Goal: Transaction & Acquisition: Book appointment/travel/reservation

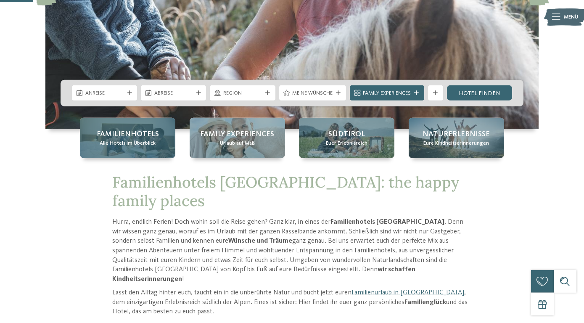
scroll to position [182, 0]
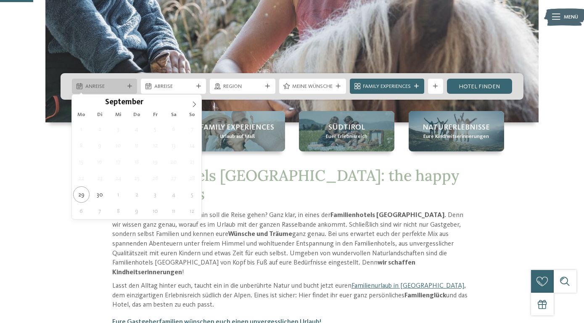
click at [127, 86] on icon at bounding box center [129, 86] width 5 height 5
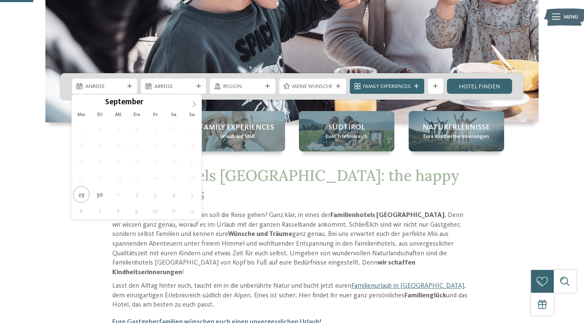
click at [192, 106] on icon at bounding box center [194, 104] width 6 height 6
type div "[DATE]"
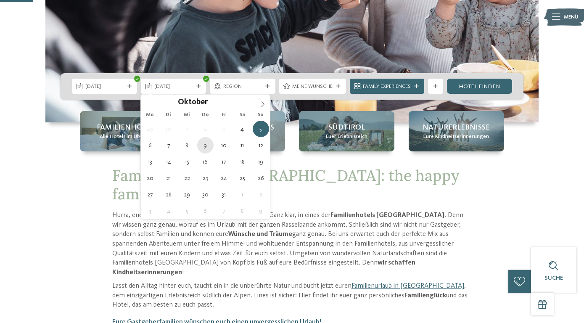
type div "[DATE]"
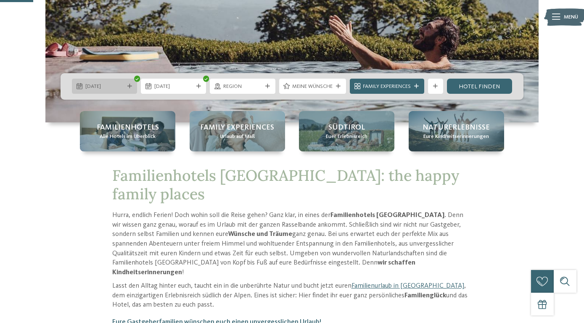
click at [127, 87] on icon at bounding box center [129, 86] width 5 height 5
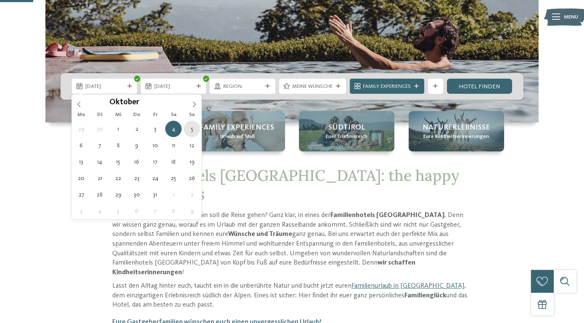
type div "[DATE]"
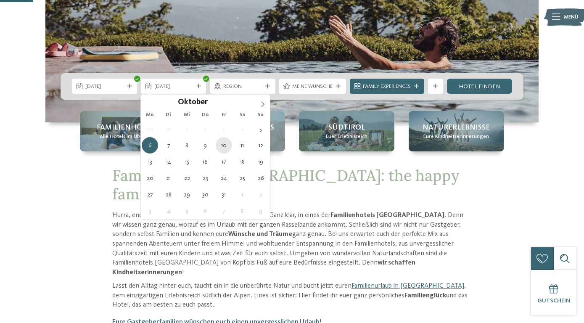
type div "[DATE]"
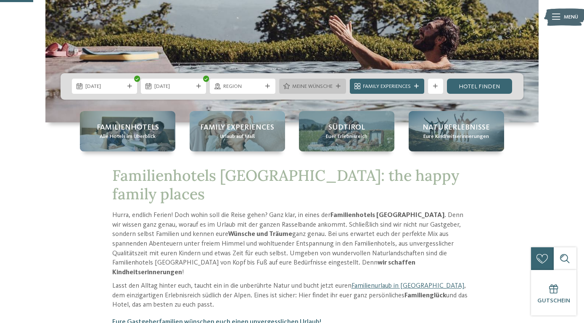
click at [338, 87] on icon at bounding box center [338, 86] width 5 height 5
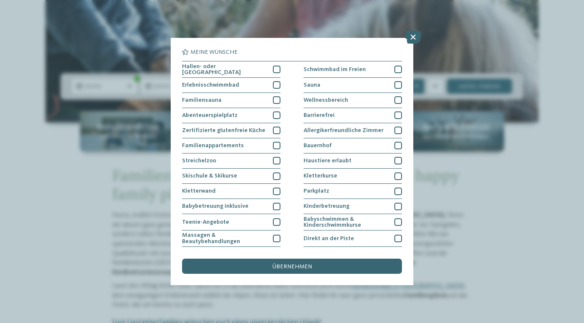
click at [409, 38] on icon at bounding box center [413, 36] width 16 height 13
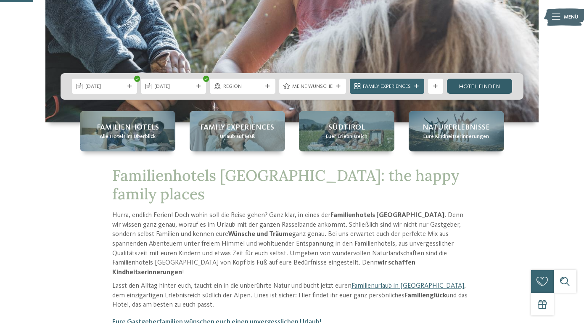
click at [487, 85] on link "Hotel finden" at bounding box center [479, 86] width 65 height 15
